Goal: Transaction & Acquisition: Purchase product/service

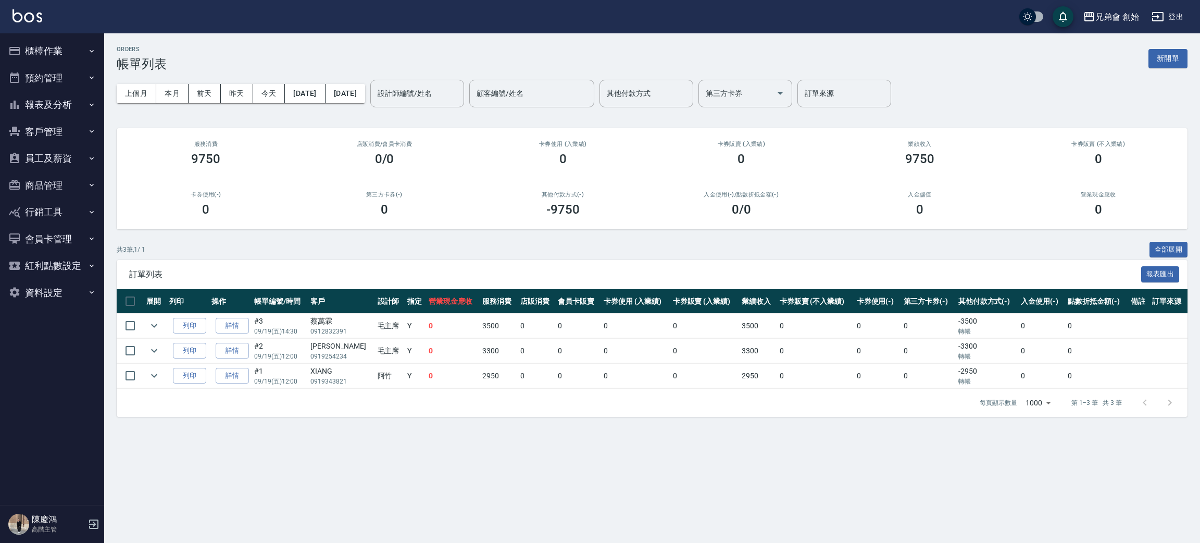
drag, startPoint x: 308, startPoint y: 246, endPoint x: 296, endPoint y: 188, distance: 59.6
click at [309, 244] on div "共 3 筆, 1 / 1 全部展開" at bounding box center [652, 250] width 1071 height 16
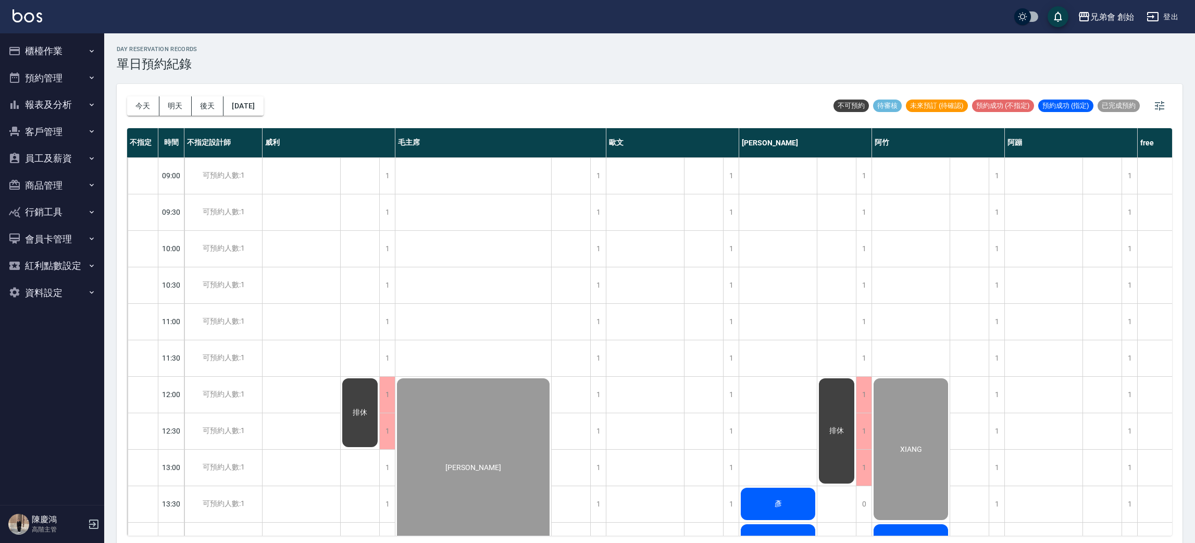
click at [449, 64] on div "day Reservation records 單日預約紀錄" at bounding box center [650, 59] width 1066 height 26
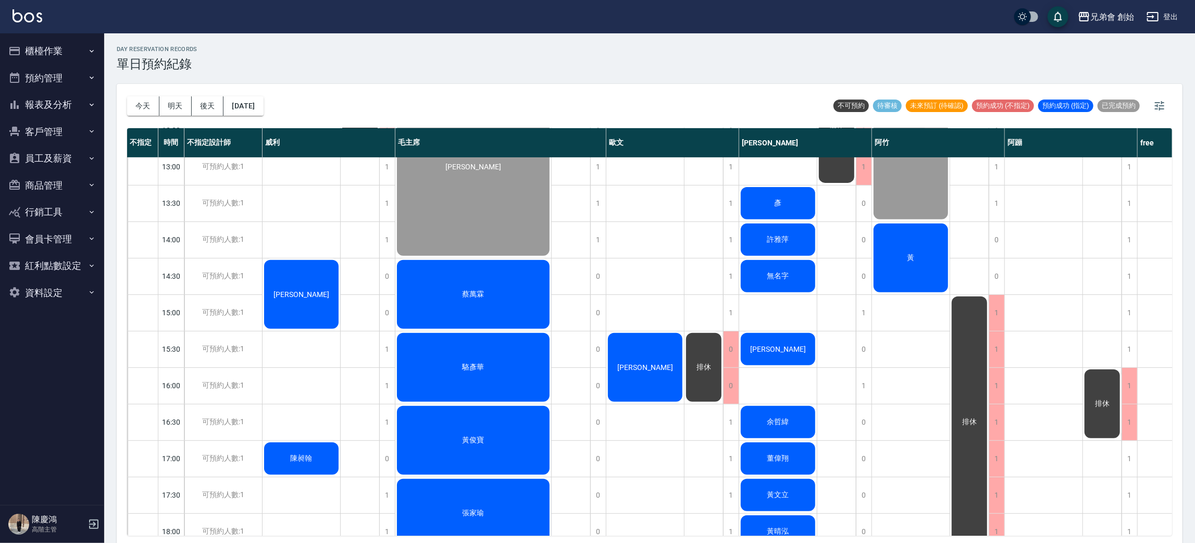
click at [300, 293] on span "葉書宏" at bounding box center [301, 294] width 60 height 8
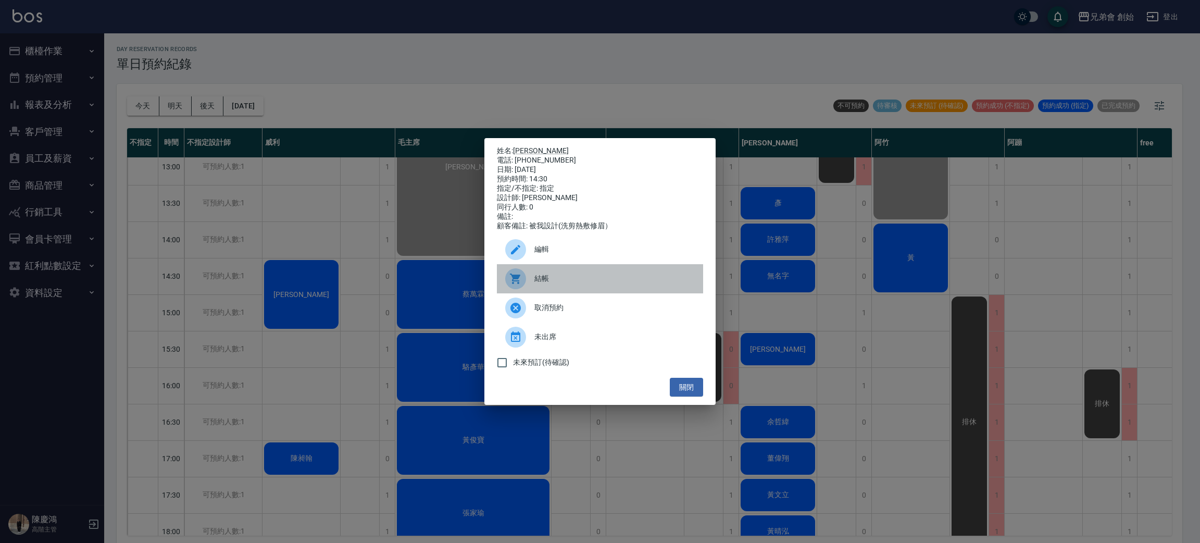
click at [584, 292] on div "結帳" at bounding box center [600, 278] width 206 height 29
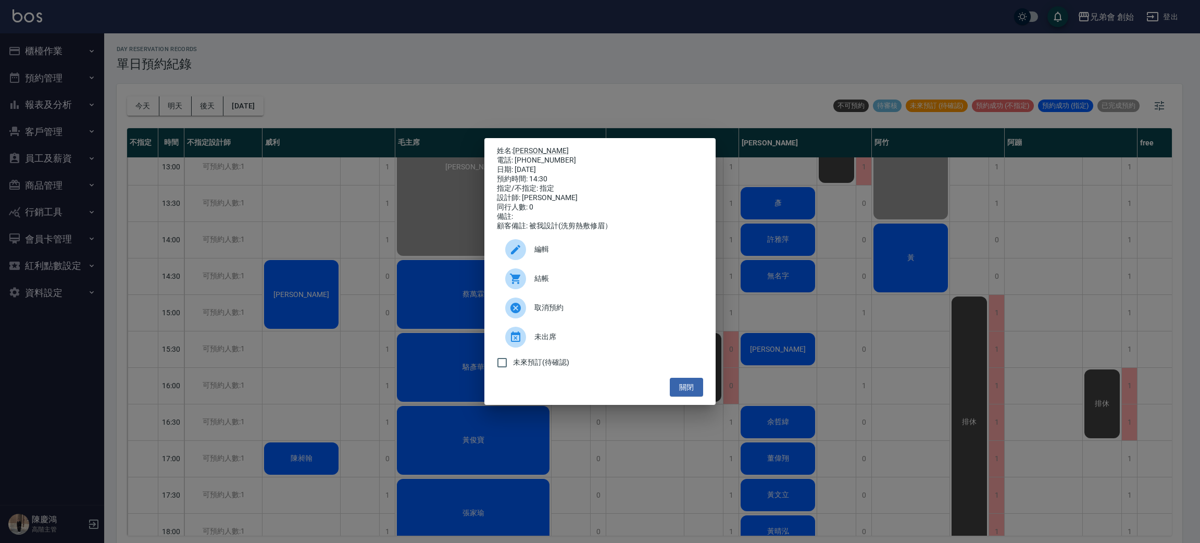
click at [421, 91] on div "姓名: 葉書宏 電話: 0988832290 日期: 2025/09/19 預約時間: 14:30 指定/不指定: 指定 設計師: 威利 同行人數: 0 備註…" at bounding box center [600, 271] width 1200 height 543
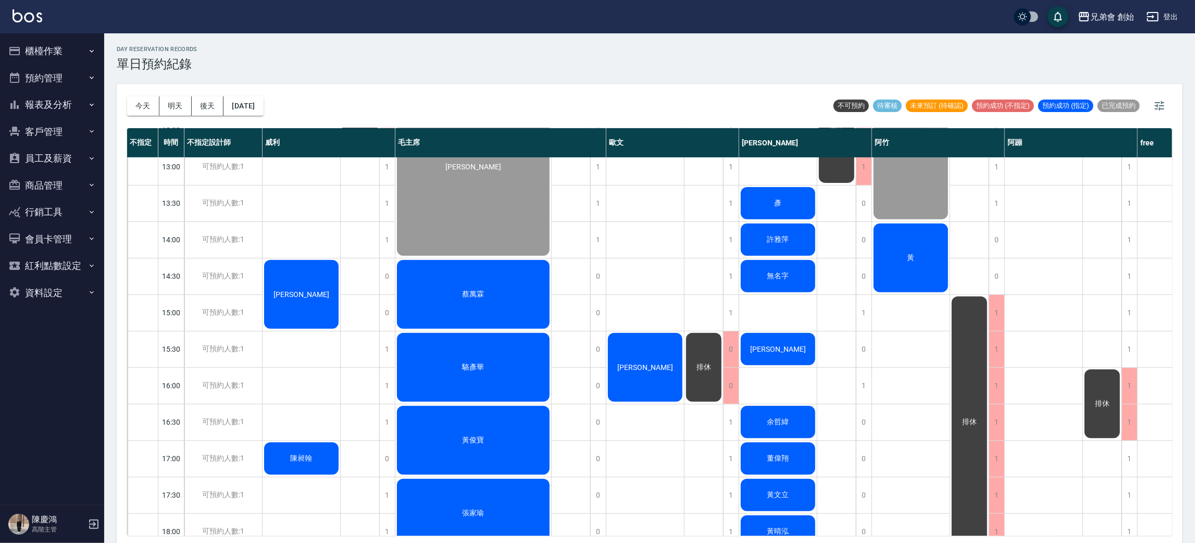
click at [312, 230] on div "葉書宏 陳昶翰" at bounding box center [302, 386] width 78 height 1058
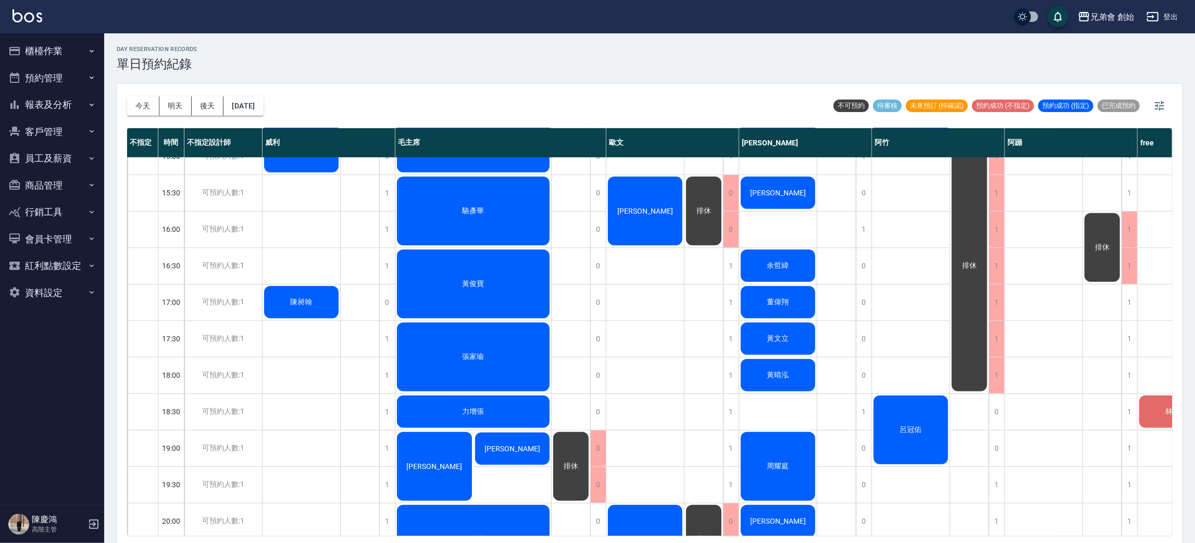
click at [307, 265] on div "葉書宏 陳昶翰" at bounding box center [302, 229] width 78 height 1058
click at [306, 336] on div "葉書宏 陳昶翰" at bounding box center [302, 229] width 78 height 1058
click at [293, 243] on div "葉書宏 陳昶翰" at bounding box center [302, 229] width 78 height 1058
click at [289, 273] on div "葉書宏 陳昶翰" at bounding box center [302, 229] width 78 height 1058
click at [293, 262] on div "葉書宏 陳昶翰" at bounding box center [302, 229] width 78 height 1058
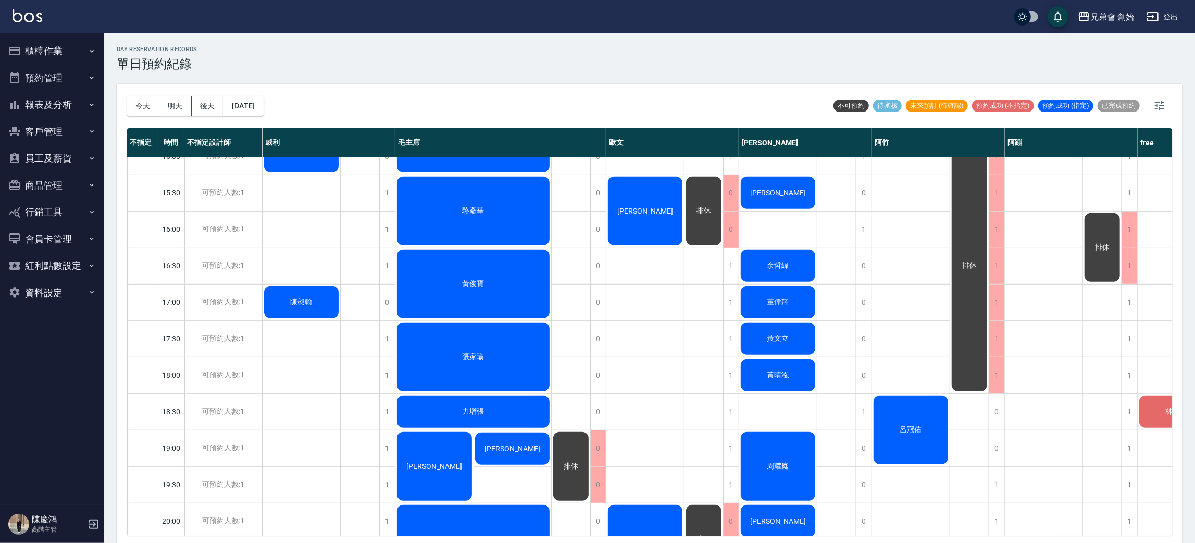
click at [307, 305] on span "陳昶翰" at bounding box center [302, 301] width 26 height 9
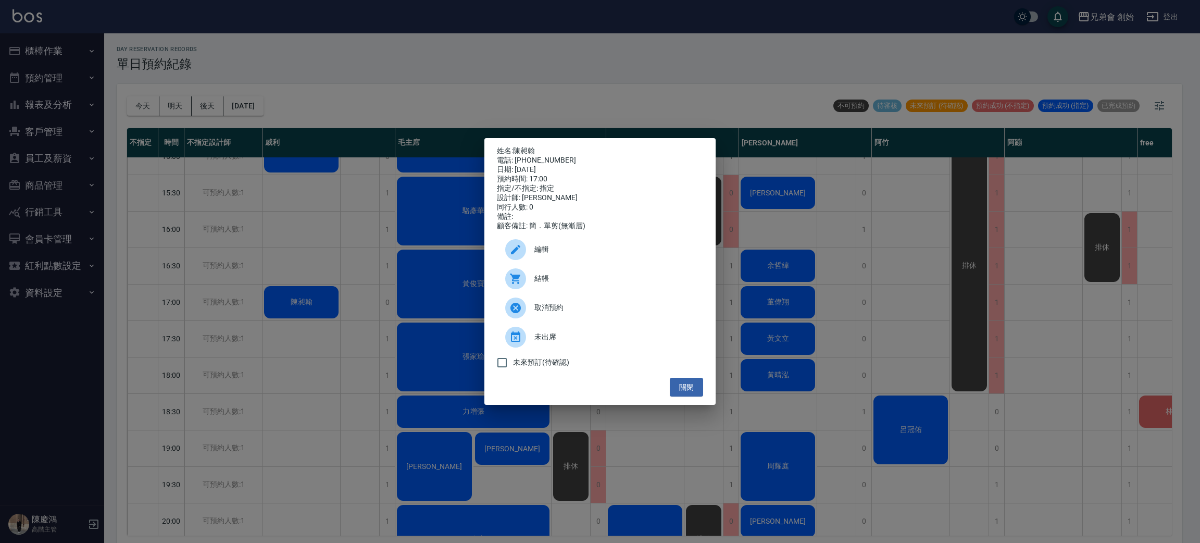
click at [323, 258] on div "姓名: 陳昶翰 電話: 0908295959 日期: 2025/09/19 預約時間: 17:00 指定/不指定: 指定 設計師: 威利 同行人數: 0 備註…" at bounding box center [600, 271] width 1200 height 543
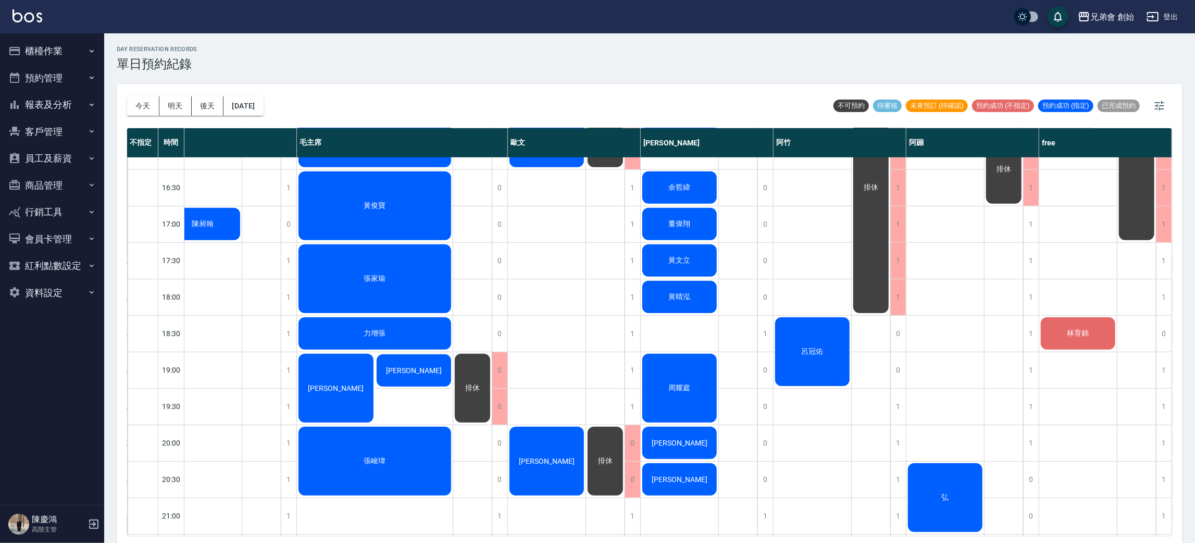
scroll to position [535, 0]
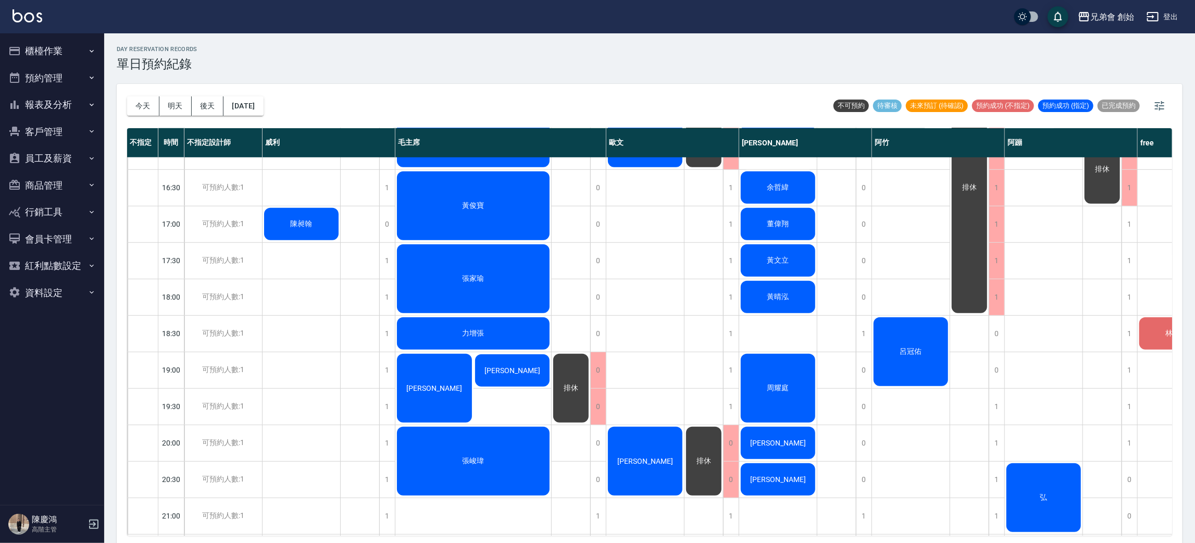
click at [306, 330] on div "葉書宏 陳昶翰" at bounding box center [302, 151] width 78 height 1058
click at [391, 300] on div "1" at bounding box center [387, 297] width 16 height 36
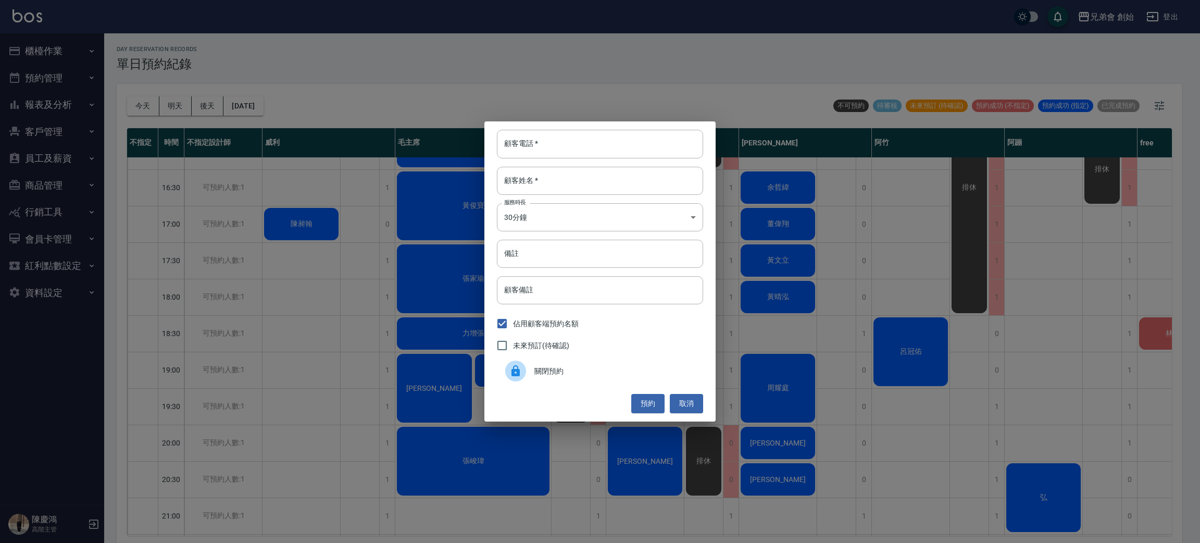
click at [559, 366] on span "關閉預約" at bounding box center [615, 371] width 160 height 11
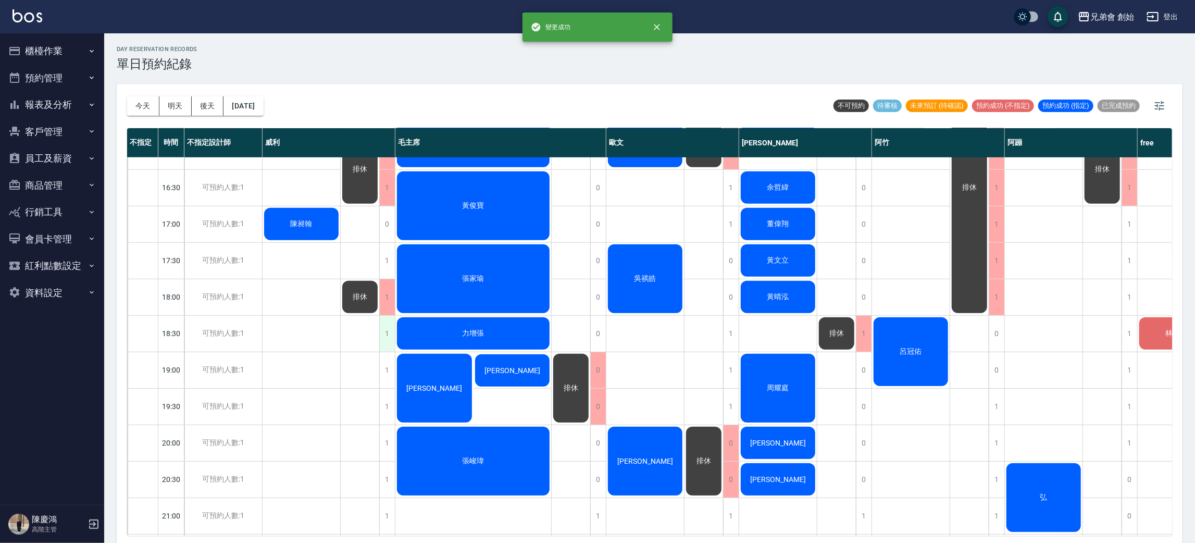
click at [390, 333] on div "1" at bounding box center [387, 334] width 16 height 36
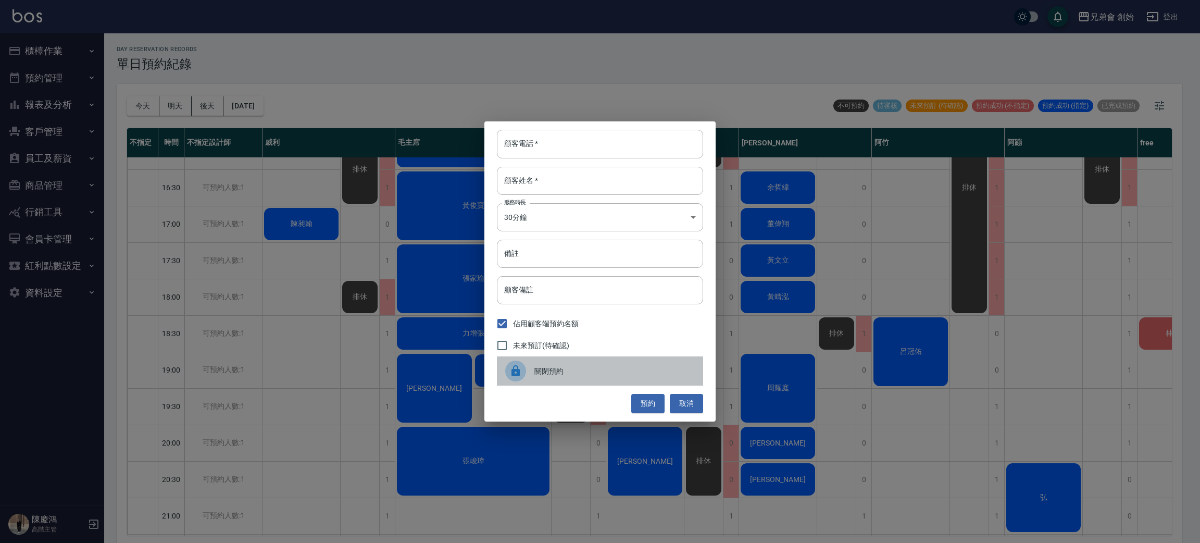
click at [550, 370] on span "關閉預約" at bounding box center [615, 371] width 160 height 11
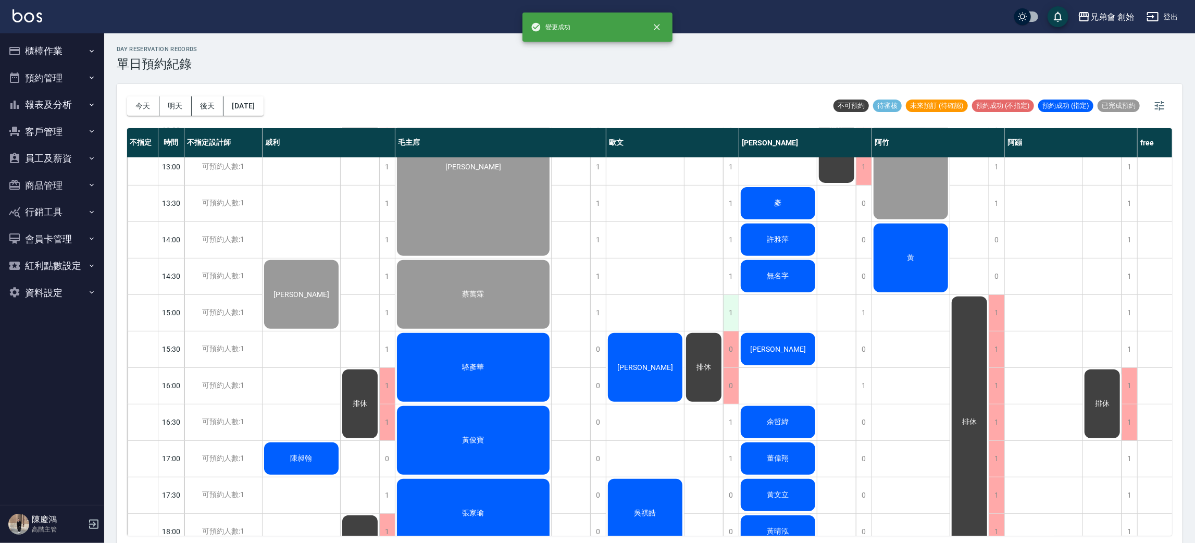
scroll to position [457, 0]
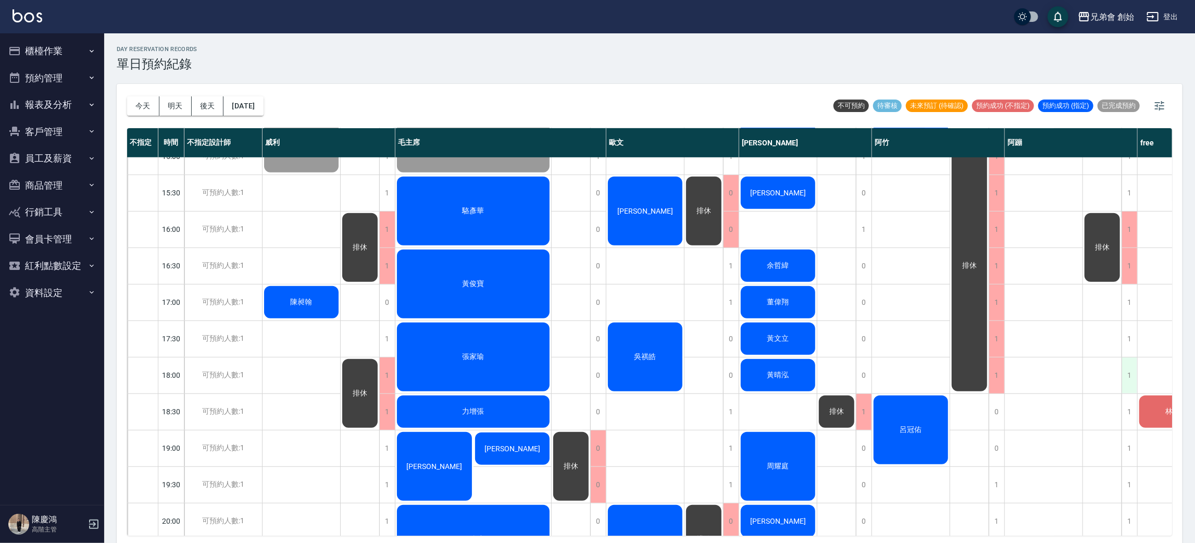
click at [1126, 374] on div "1" at bounding box center [1130, 375] width 16 height 36
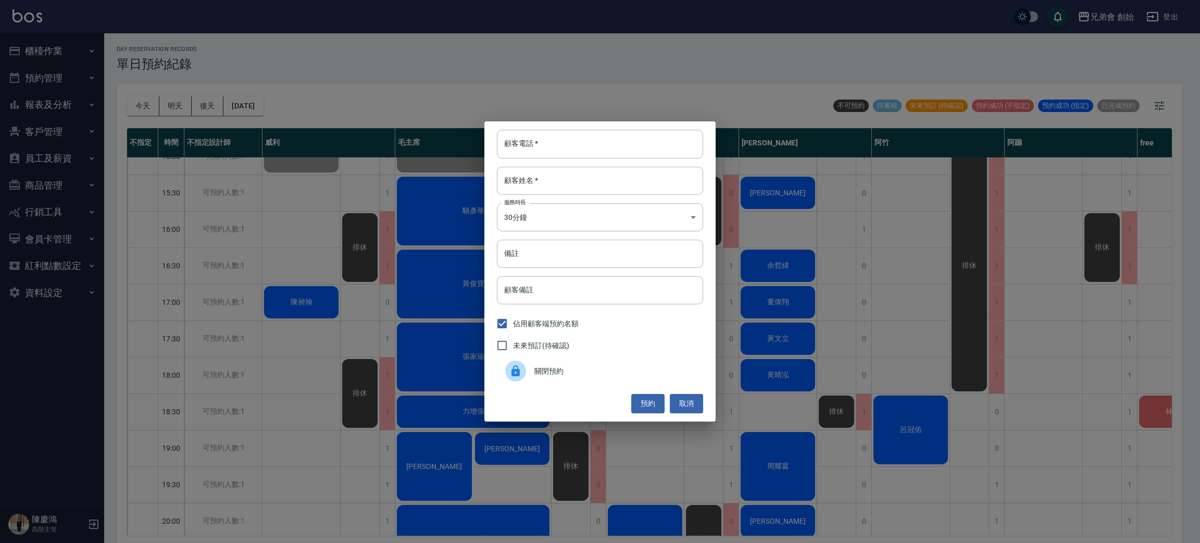
click at [573, 374] on span "關閉預約" at bounding box center [615, 371] width 160 height 11
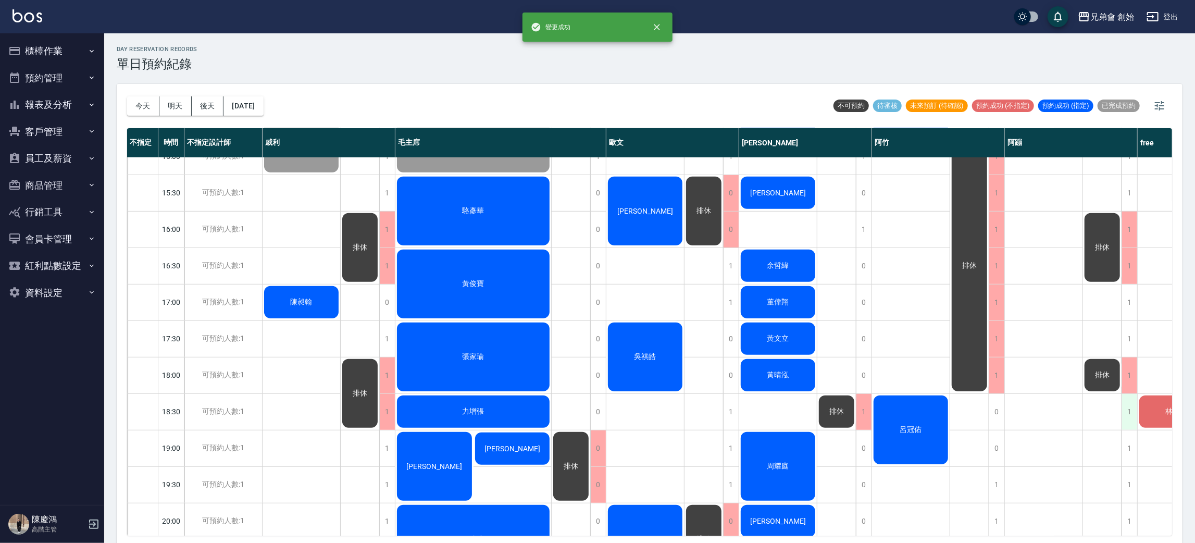
click at [1128, 409] on div "1" at bounding box center [1130, 412] width 16 height 36
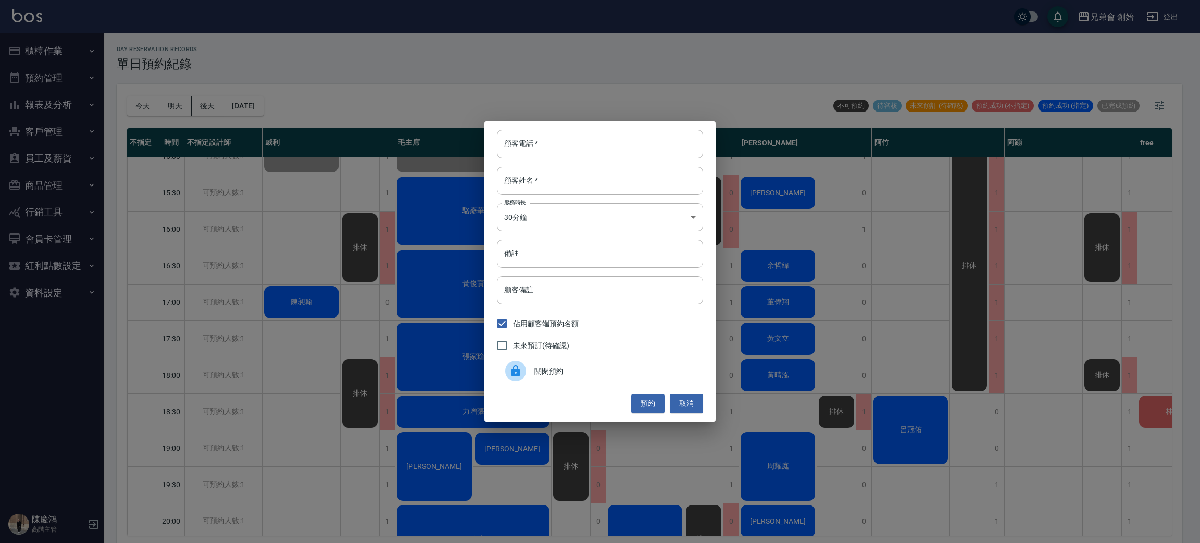
click at [559, 370] on span "關閉預約" at bounding box center [615, 371] width 160 height 11
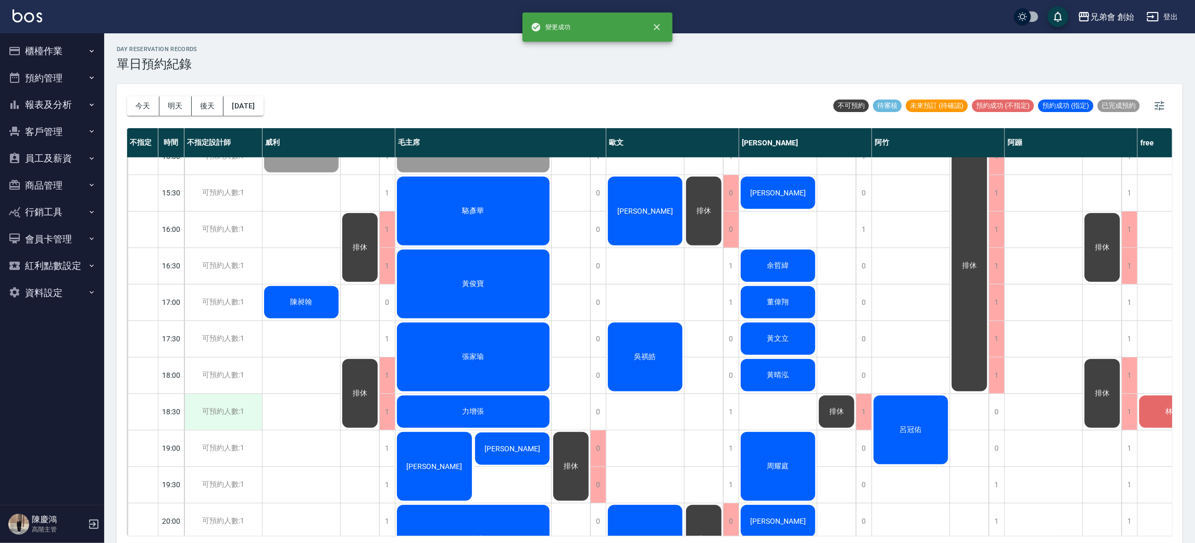
click at [247, 399] on div "可預約人數:1" at bounding box center [223, 412] width 78 height 36
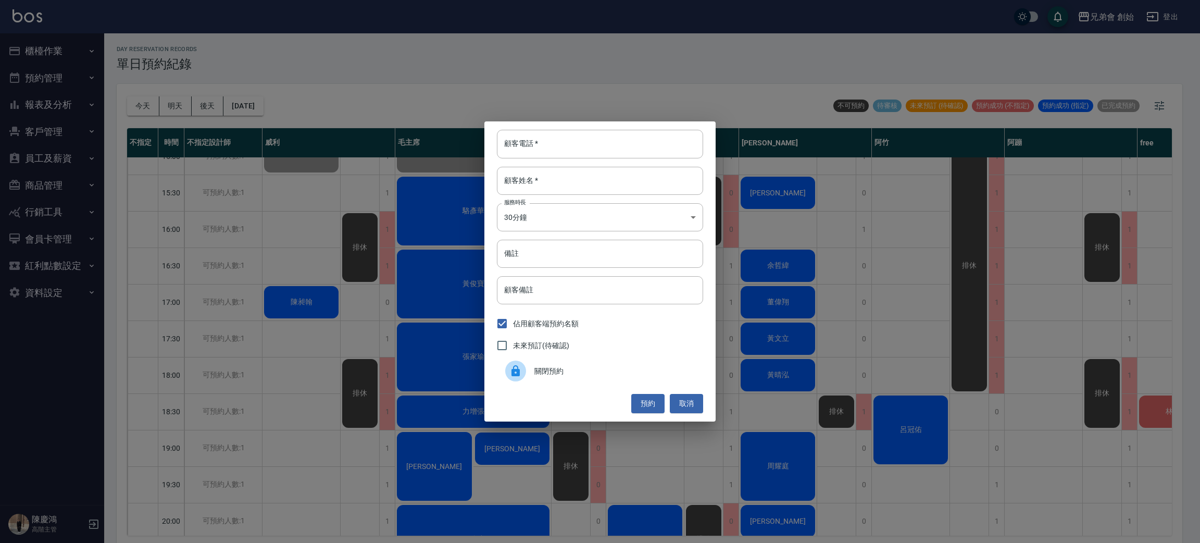
click at [284, 388] on div "顧客電話   * 顧客電話   * 顧客姓名   * 顧客姓名   * 服務時長 30分鐘 1 服務時長 備註 備註 顧客備註 顧客備註 佔用顧客端預約名額 …" at bounding box center [600, 271] width 1200 height 543
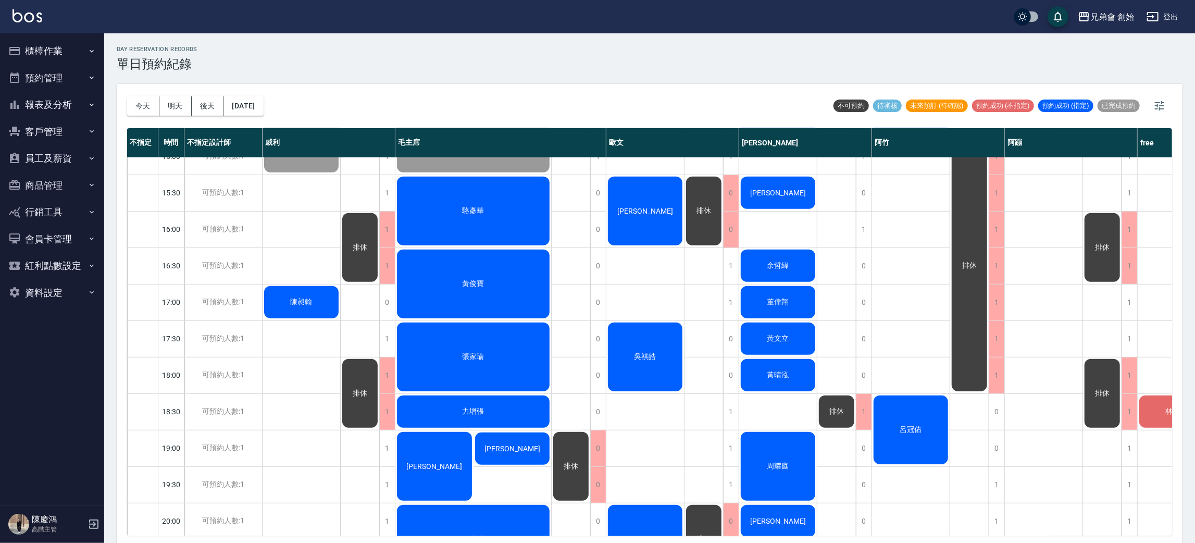
click at [288, 378] on div "葉書宏 陳昶翰" at bounding box center [302, 229] width 78 height 1058
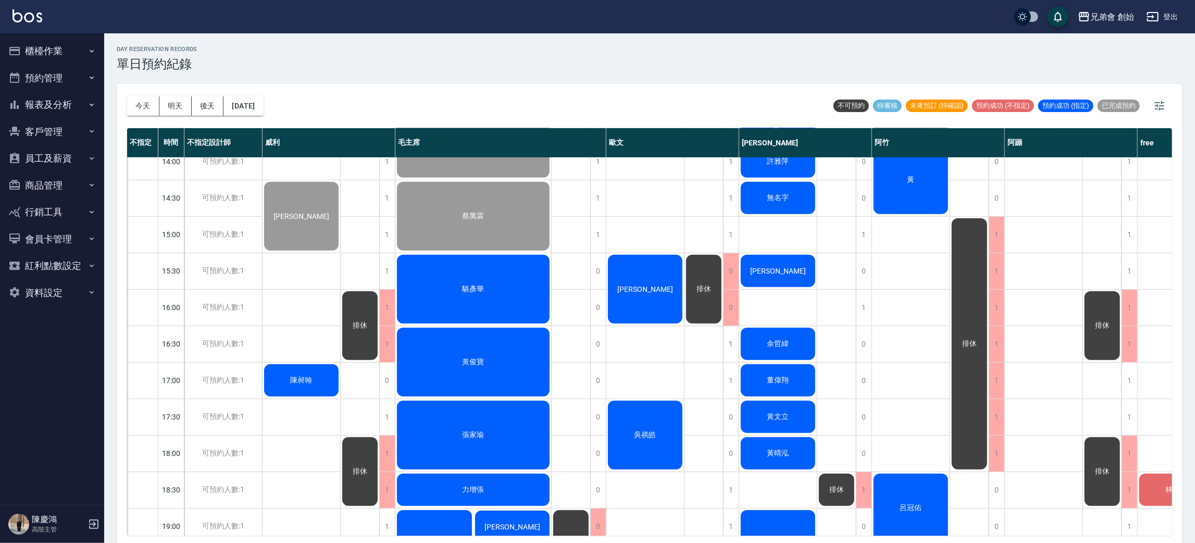
scroll to position [301, 0]
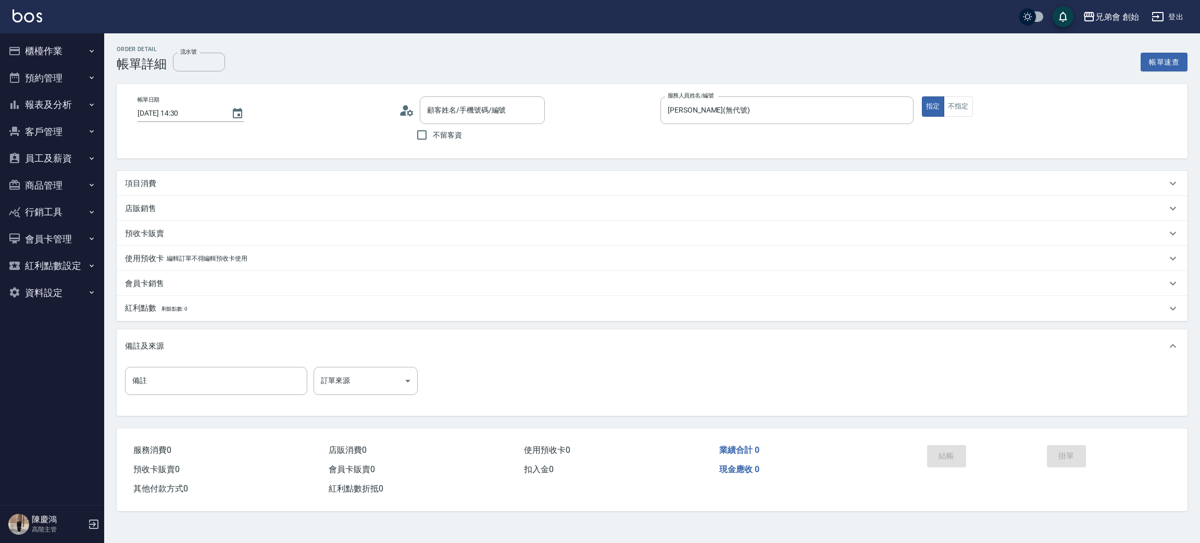
type input "[PERSON_NAME]/0988832290/"
click at [305, 174] on div "項目消費" at bounding box center [652, 183] width 1071 height 25
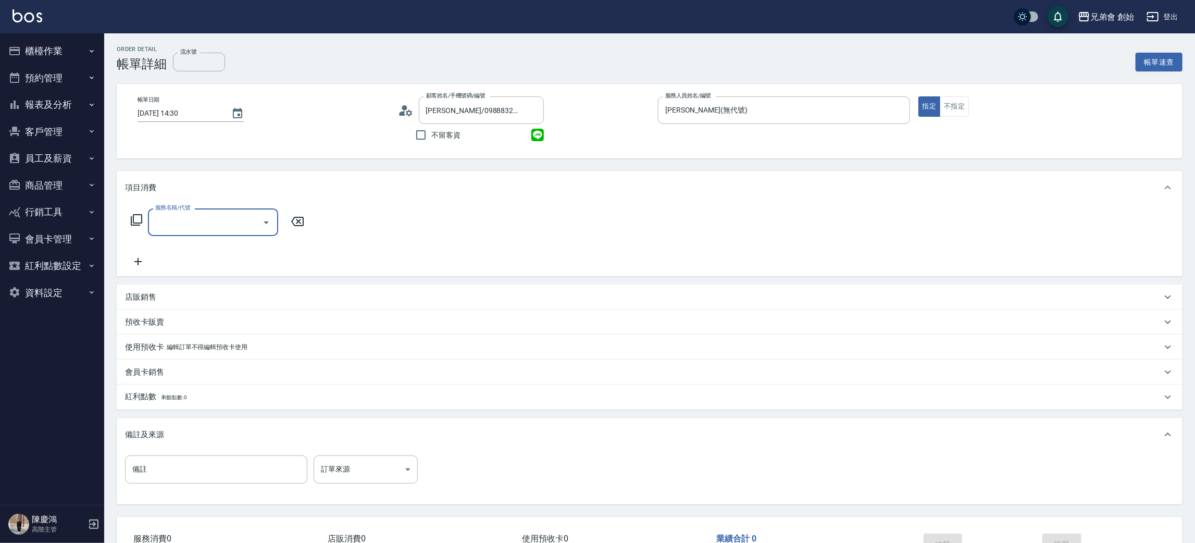
click at [249, 223] on input "服務名稱/代號" at bounding box center [205, 222] width 105 height 18
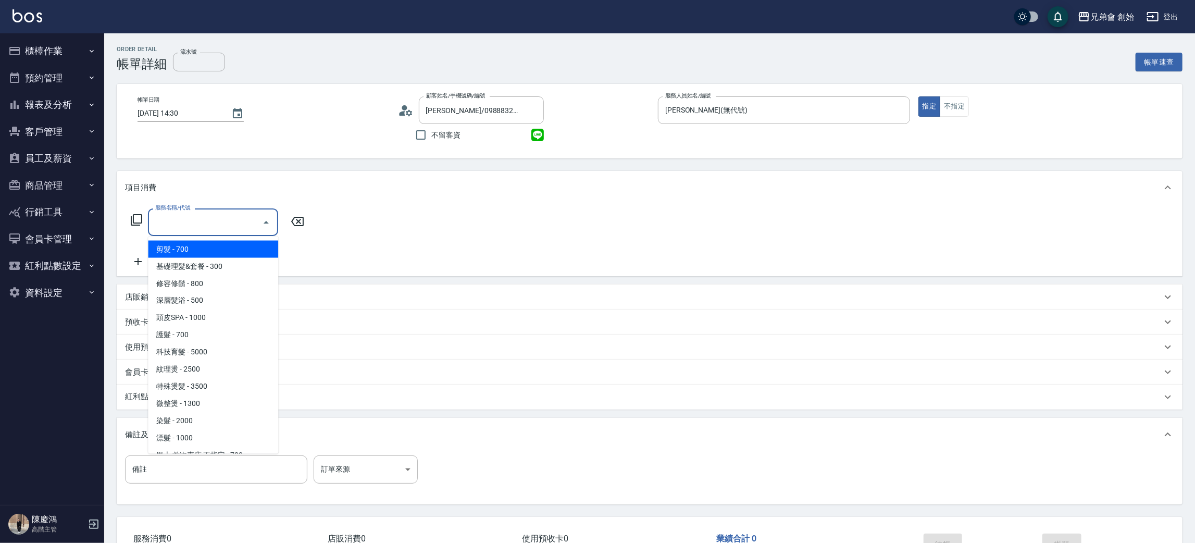
click at [231, 250] on span "剪髮 - 700" at bounding box center [213, 249] width 130 height 17
type input "剪髮(A01)"
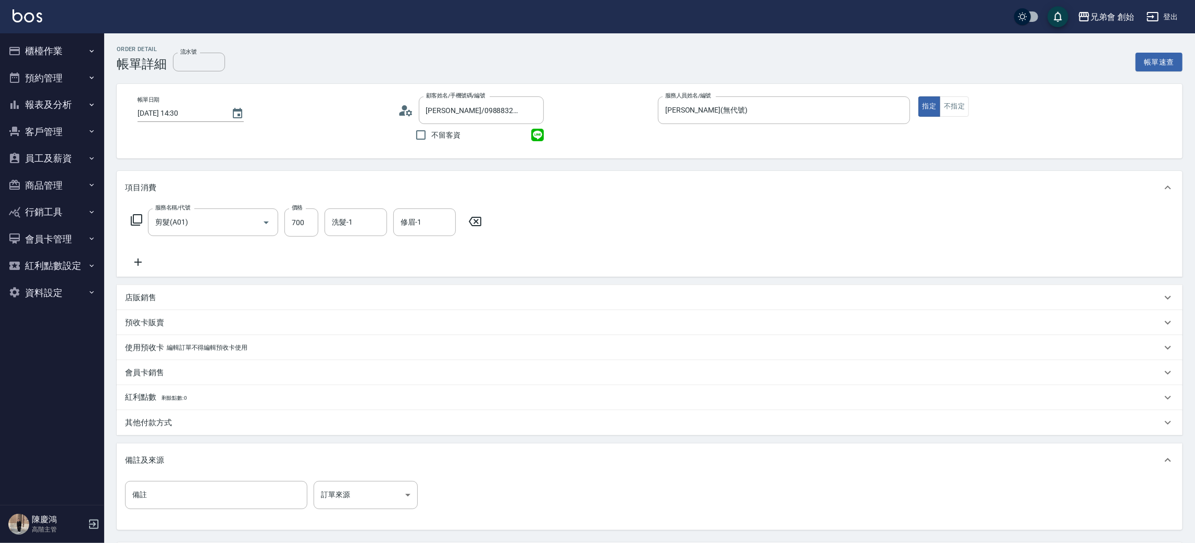
click at [787, 218] on div "服務名稱/代號 剪髮(A01) 服務名稱/代號 價格 700 價格 洗髮-1 洗髮-1 修眉-1 修眉-1" at bounding box center [650, 240] width 1066 height 72
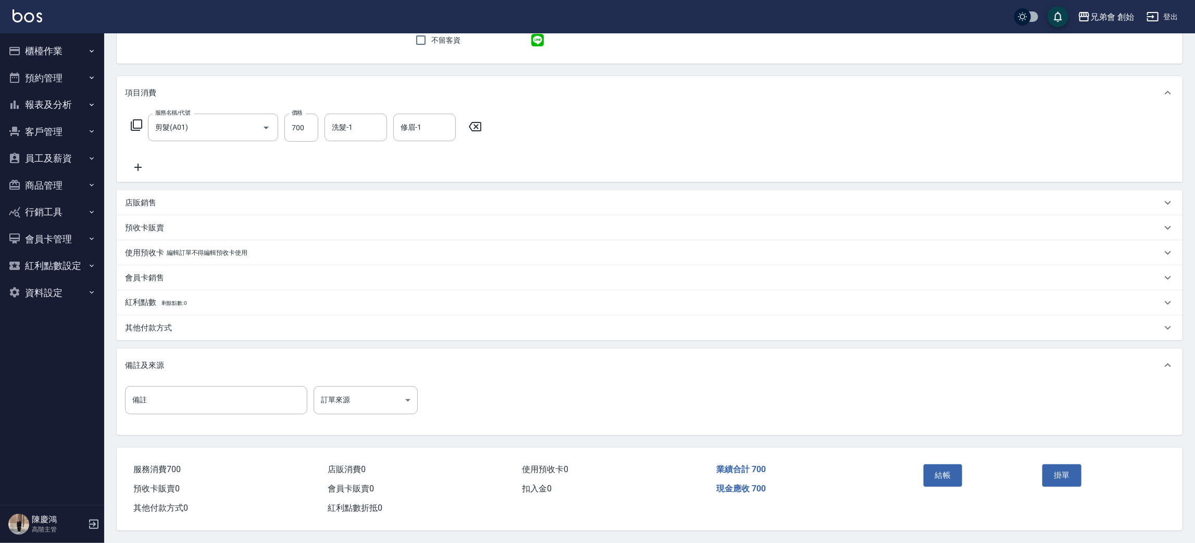
click at [840, 468] on div "業績合計 700" at bounding box center [809, 469] width 194 height 19
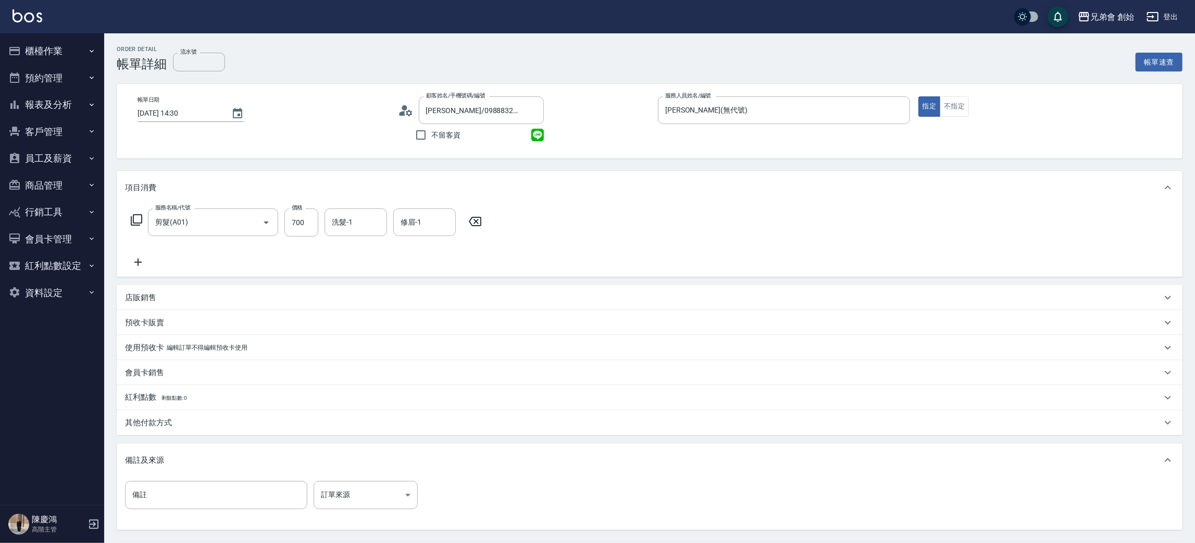
click at [873, 230] on div "服務名稱/代號 剪髮(A01) 服務名稱/代號 價格 700 價格 洗髮-1 洗髮-1 修眉-1 修眉-1" at bounding box center [650, 240] width 1066 height 72
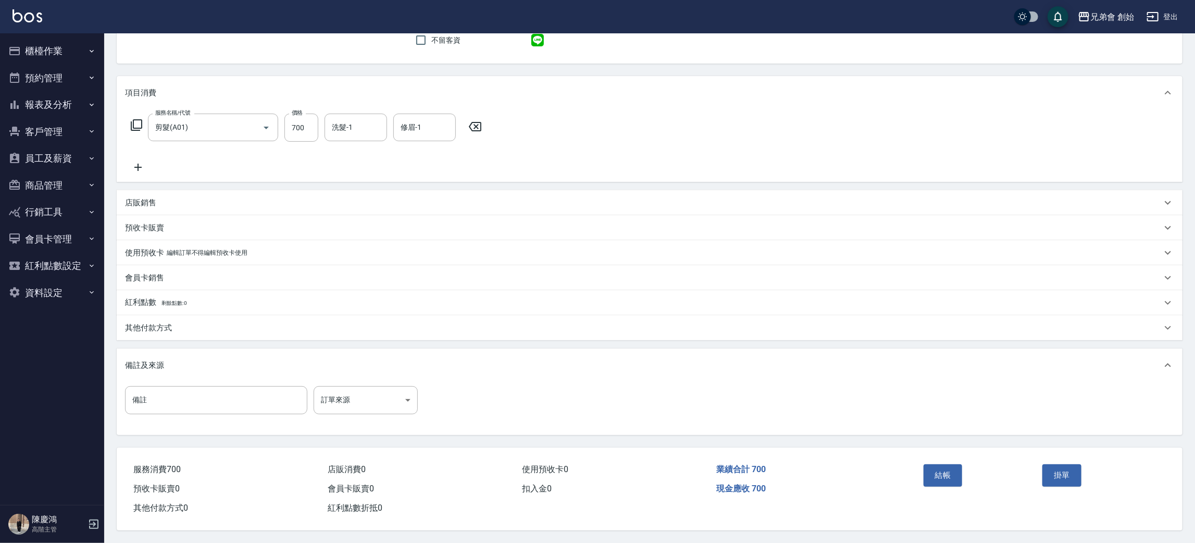
click at [847, 399] on div "備註 備註 訂單來源 ​ 訂單來源" at bounding box center [649, 406] width 1049 height 41
click at [850, 505] on div "服務消費 700 店販消費 0 使用預收卡 0 業績合計 700 預收卡販賣 0 會員卡販賣 0 扣入金 0 現金應收 700 其他付款方式 0 紅利點數折抵…" at bounding box center [512, 483] width 790 height 70
drag, startPoint x: 860, startPoint y: 391, endPoint x: 858, endPoint y: 456, distance: 65.2
click at [860, 392] on div "備註 備註 訂單來源 ​ 訂單來源" at bounding box center [649, 406] width 1049 height 41
click at [852, 492] on div "現金應收 700" at bounding box center [809, 488] width 194 height 19
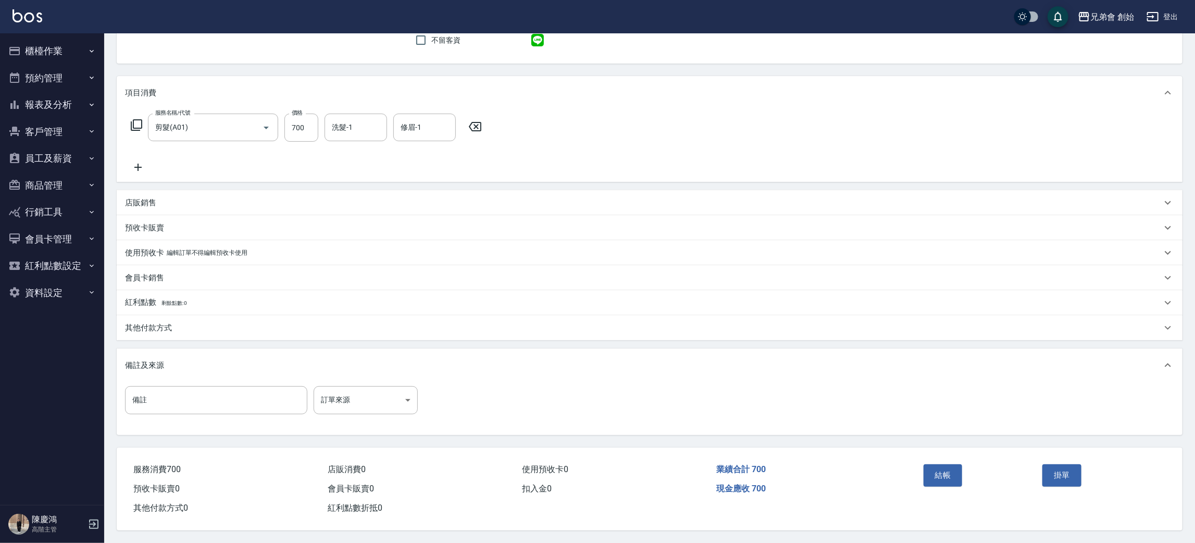
click at [838, 408] on div "備註 備註 訂單來源 ​ 訂單來源" at bounding box center [649, 406] width 1049 height 41
click at [845, 502] on div "服務消費 700 店販消費 0 使用預收卡 0 業績合計 700 預收卡販賣 0 會員卡販賣 0 扣入金 0 現金應收 700 其他付款方式 0 紅利點數折抵…" at bounding box center [512, 483] width 790 height 70
click at [808, 382] on div "備註 備註 訂單來源 ​ 訂單來源" at bounding box center [650, 408] width 1066 height 53
click at [809, 376] on div "備註及來源" at bounding box center [650, 365] width 1066 height 33
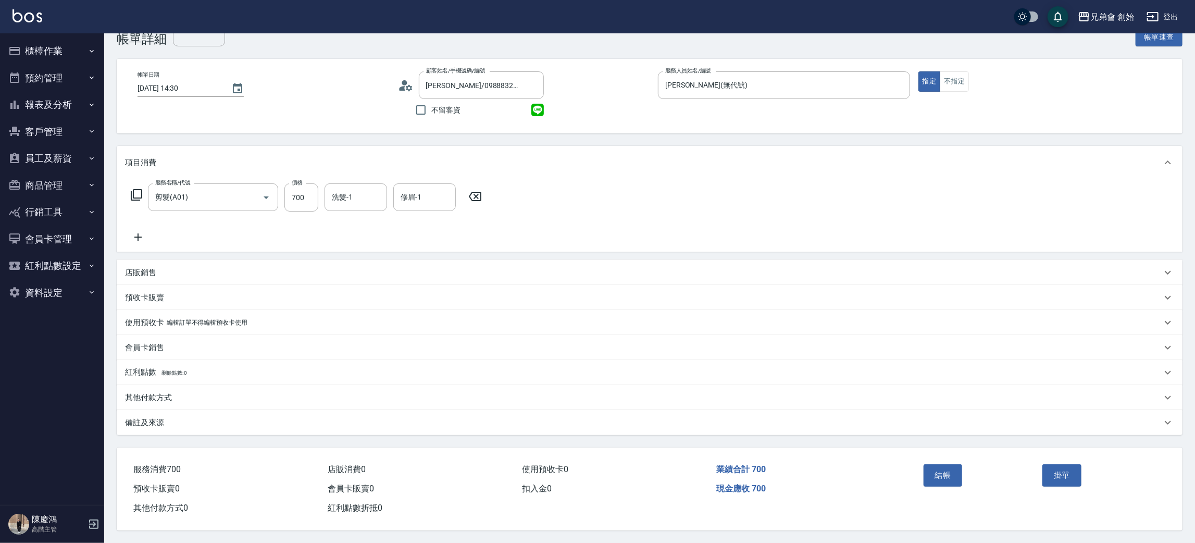
scroll to position [27, 0]
click at [824, 506] on div "服務消費 700 店販消費 0 使用預收卡 0 業績合計 700 預收卡販賣 0 會員卡販賣 0 扣入金 0 現金應收 700 其他付款方式 0 紅利點數折抵…" at bounding box center [512, 483] width 790 height 70
click at [898, 196] on div "服務名稱/代號 剪髮(A01) 服務名稱/代號 價格 700 價格 洗髮-1 洗髮-1 修眉-1 修眉-1" at bounding box center [650, 215] width 1066 height 72
click at [945, 478] on button "結帳" at bounding box center [943, 475] width 39 height 22
